Goal: Task Accomplishment & Management: Complete application form

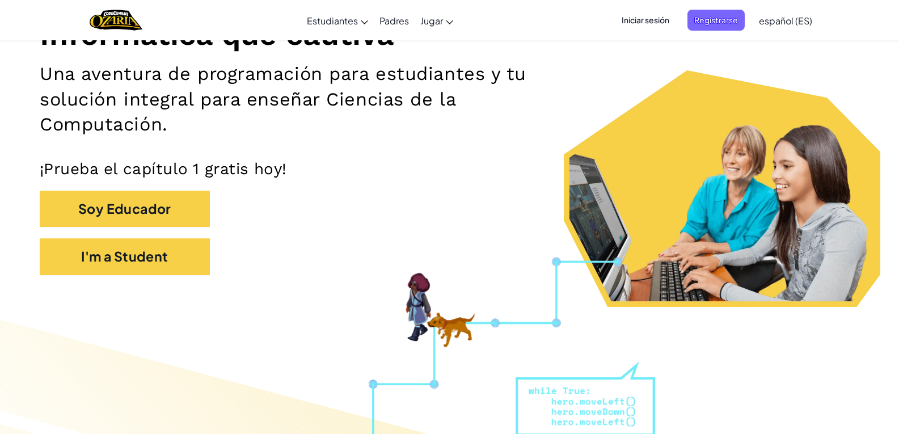
scroll to position [170, 0]
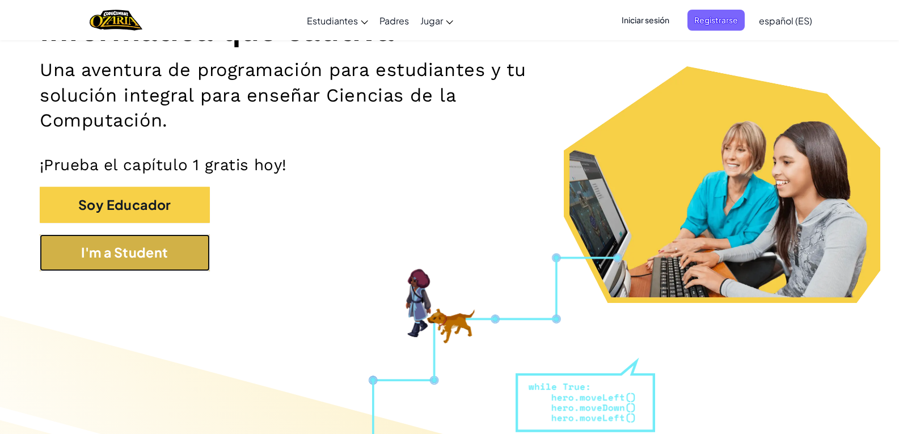
click at [138, 258] on button "I'm a Student" at bounding box center [125, 252] width 170 height 37
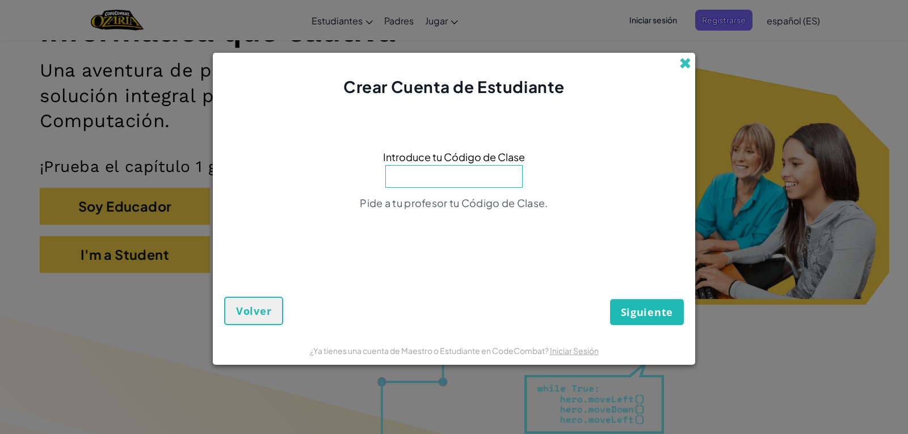
click at [684, 61] on span at bounding box center [685, 63] width 12 height 12
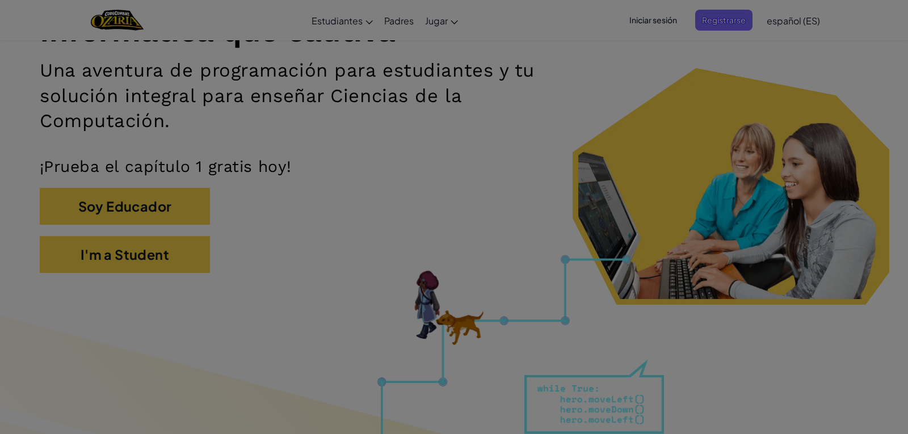
click at [671, 18] on div at bounding box center [454, 217] width 908 height 434
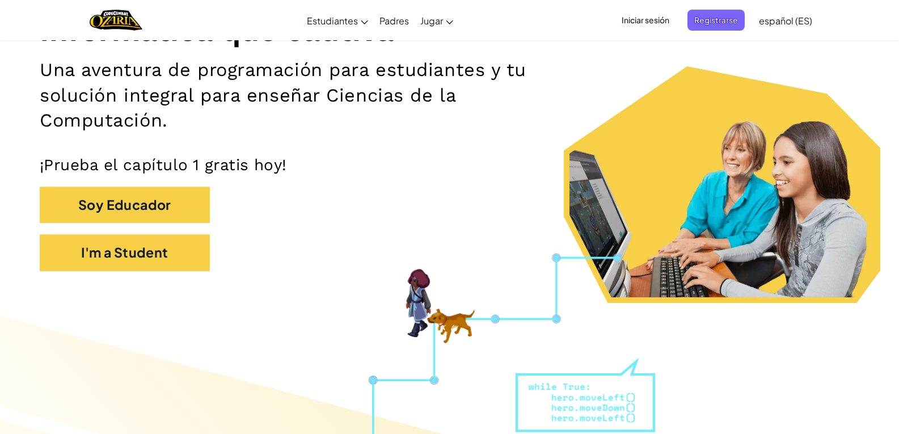
click at [640, 21] on span "Iniciar sesión" at bounding box center [645, 20] width 61 height 21
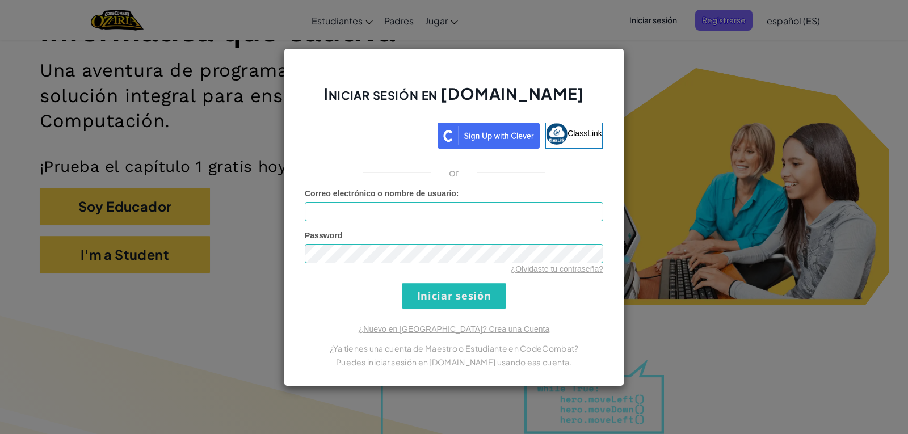
drag, startPoint x: 634, startPoint y: 56, endPoint x: 676, endPoint y: 65, distance: 43.0
click at [637, 56] on div "Iniciar sesión en [DOMAIN_NAME] ClassLink or Error desconocido. Correo electrón…" at bounding box center [454, 217] width 908 height 434
click at [676, 65] on div "Iniciar sesión en [DOMAIN_NAME] ClassLink or Error desconocido. Correo electrón…" at bounding box center [454, 217] width 908 height 434
